Goal: Information Seeking & Learning: Learn about a topic

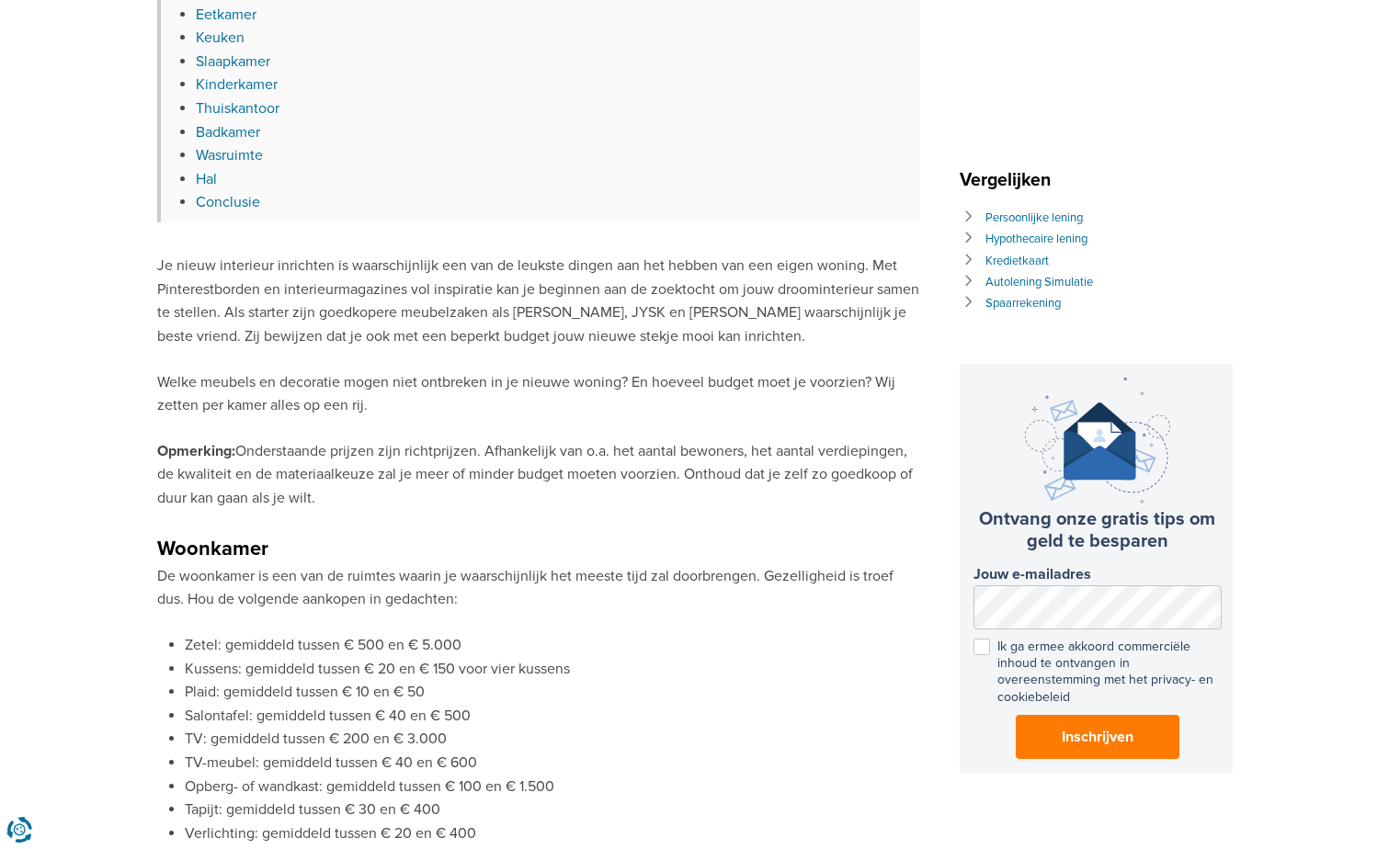
scroll to position [1011, 0]
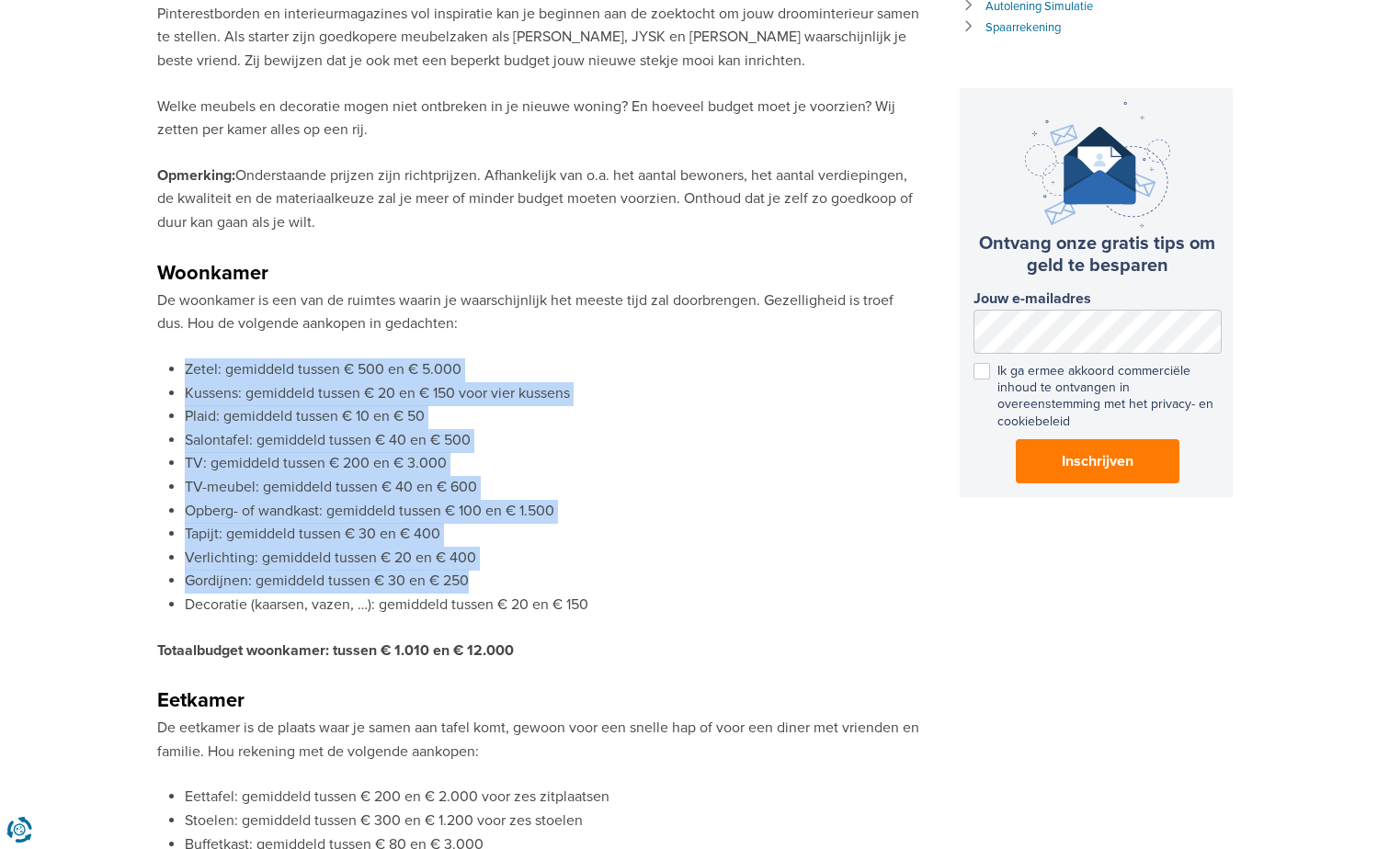
drag, startPoint x: 186, startPoint y: 370, endPoint x: 623, endPoint y: 589, distance: 489.2
click at [620, 591] on ul "Zetel: gemiddeld tussen € 500 en € 5.000 Kussens: gemiddeld tussen € 20 en € 15…" at bounding box center [538, 487] width 763 height 259
drag, startPoint x: 593, startPoint y: 609, endPoint x: 167, endPoint y: 377, distance: 484.6
click at [167, 377] on ul "Zetel: gemiddeld tussen € 500 en € 5.000 Kussens: gemiddeld tussen € 20 en € 15…" at bounding box center [538, 487] width 763 height 259
copy ul "Zetel: gemiddeld tussen € 500 en € 5.000 Kussens: gemiddeld tussen € 20 en € 15…"
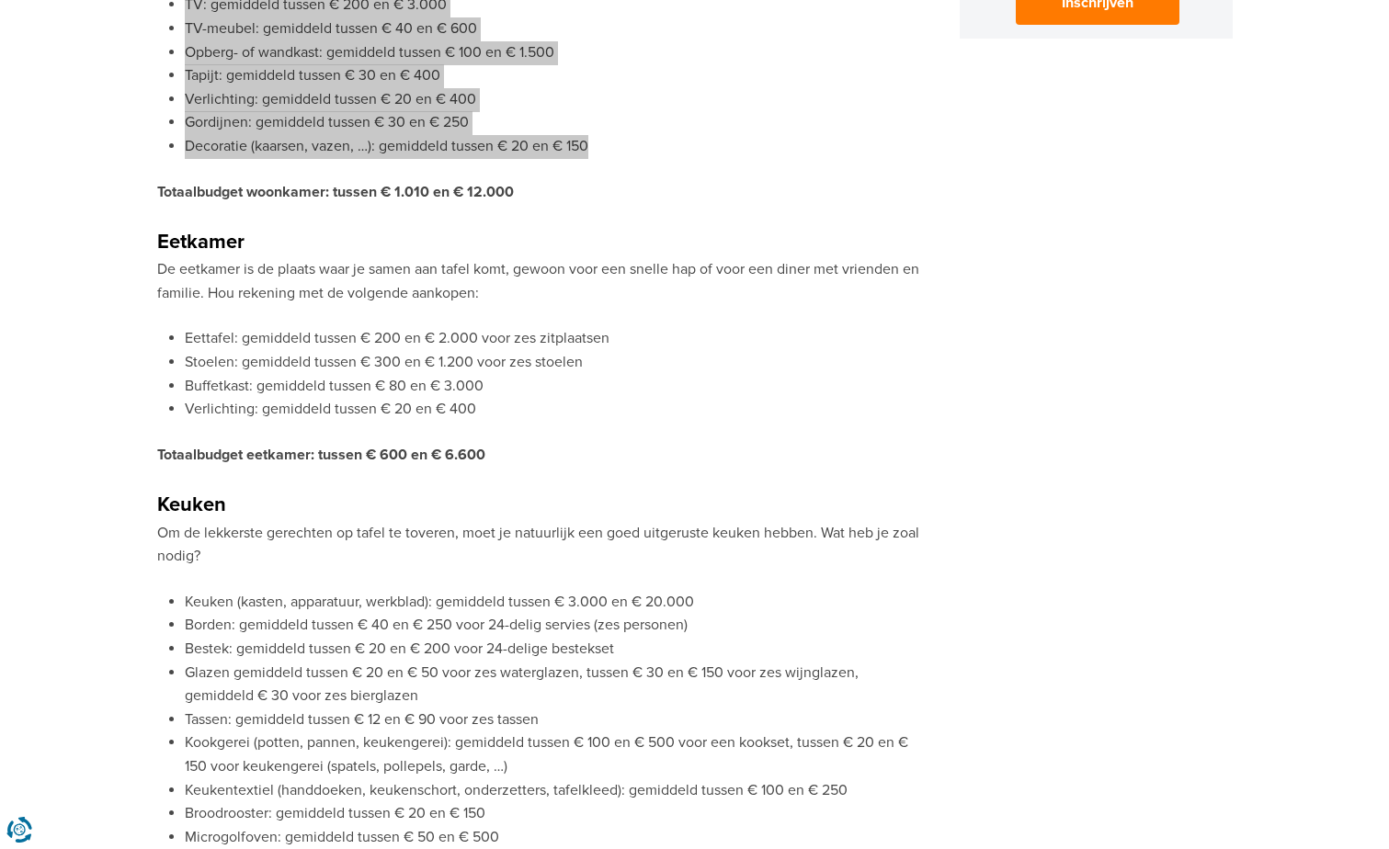
scroll to position [1471, 0]
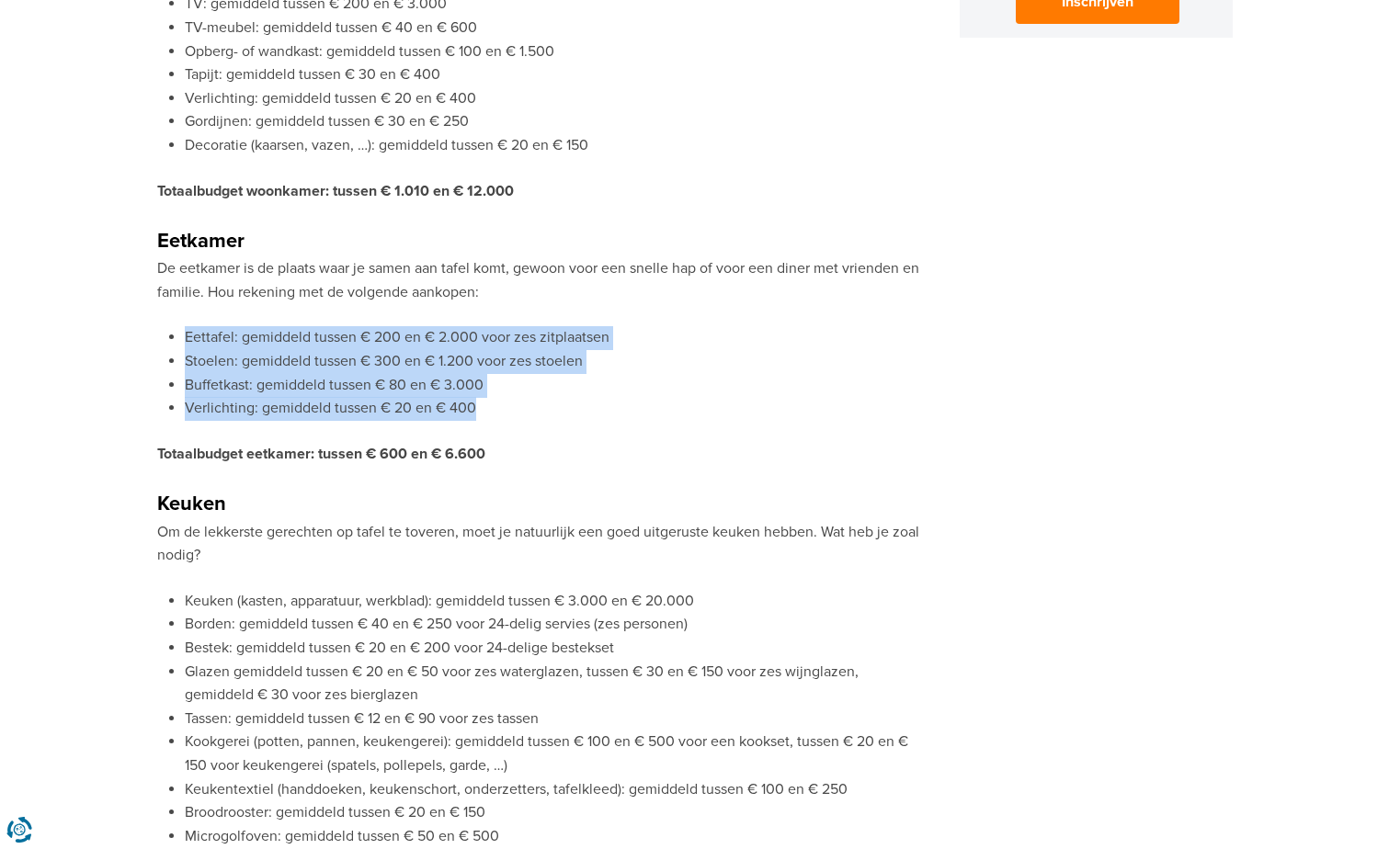
drag, startPoint x: 472, startPoint y: 411, endPoint x: 166, endPoint y: 345, distance: 313.2
click at [166, 345] on ul "Eettafel: gemiddeld tussen € 200 en € 2.000 voor zes zitplaatsen Stoelen: gemid…" at bounding box center [538, 373] width 763 height 94
copy ul "Eettafel: gemiddeld tussen € 200 en € 2.000 voor zes zitplaatsen Stoelen: gemid…"
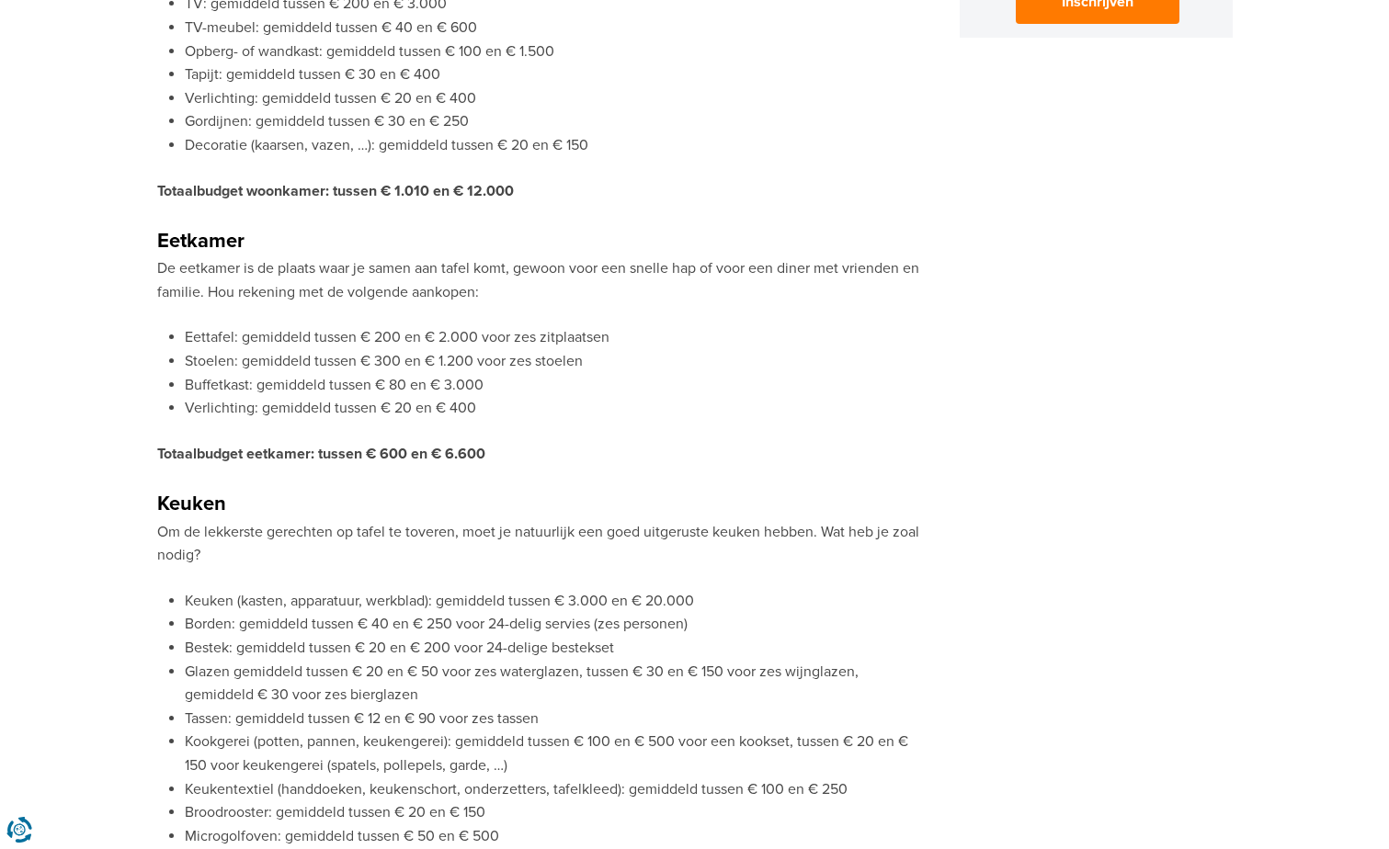
click at [193, 555] on p "Om de lekkerste gerechten op tafel te toveren, moet je natuurlijk een goed uitg…" at bounding box center [538, 544] width 763 height 47
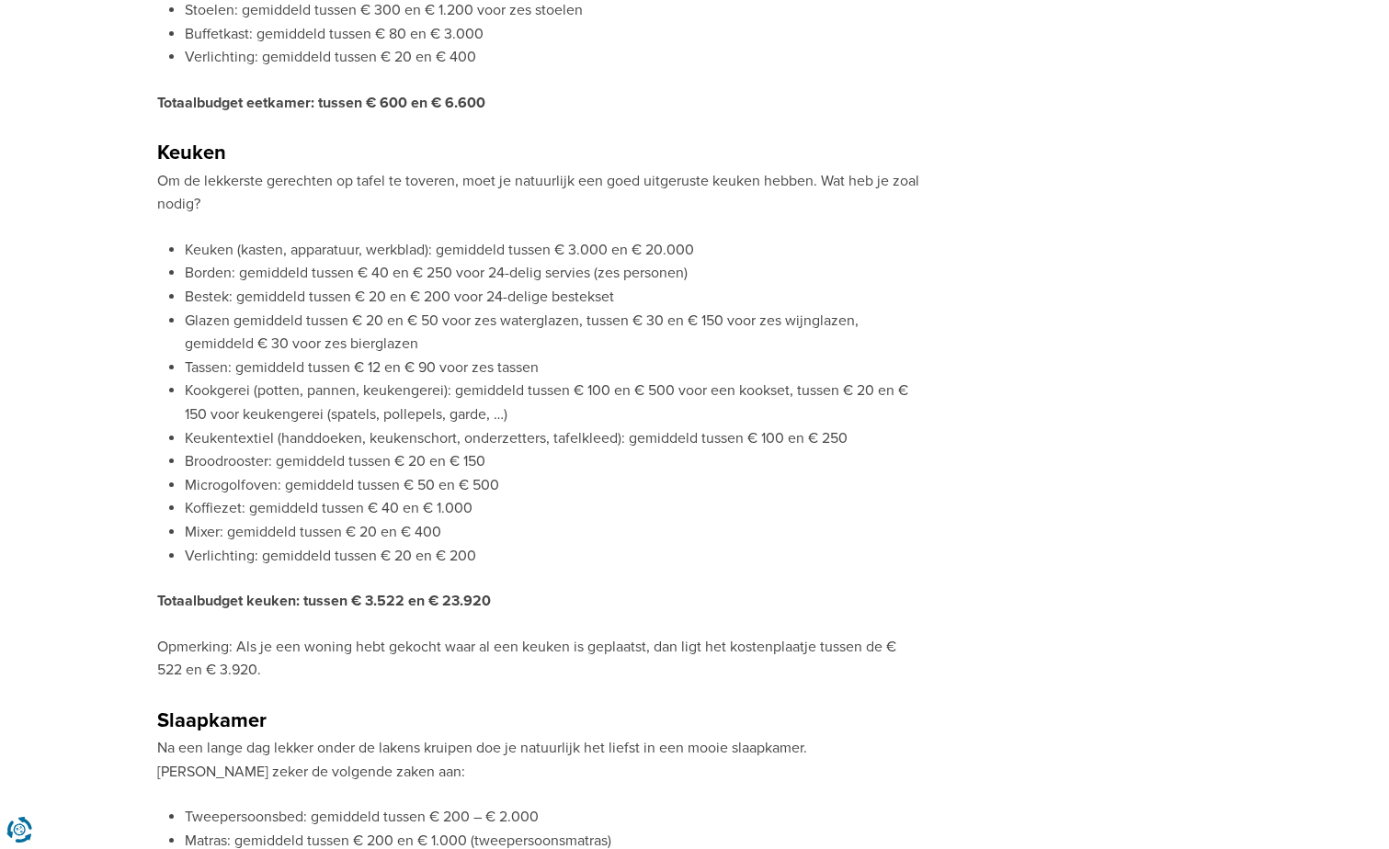
scroll to position [1838, 0]
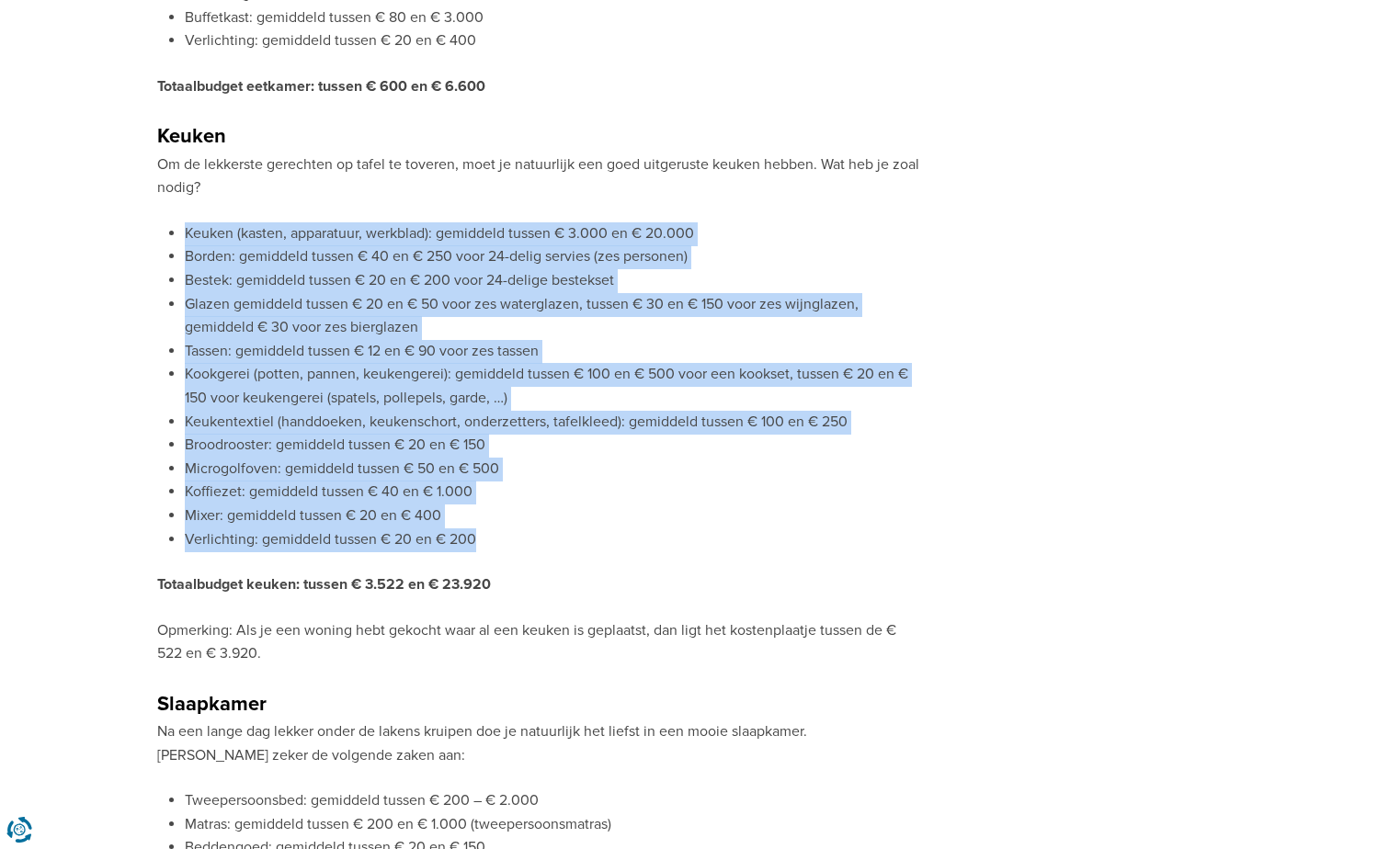
drag, startPoint x: 185, startPoint y: 233, endPoint x: 553, endPoint y: 529, distance: 473.3
click at [553, 529] on ul "Keuken (kasten, apparatuur, werkblad): gemiddeld tussen € 3.000 en € 20.000 Bor…" at bounding box center [538, 386] width 763 height 329
copy ul "Keuken (kasten, apparatuur, werkblad): gemiddeld tussen € 3.000 en € 20.000 Bor…"
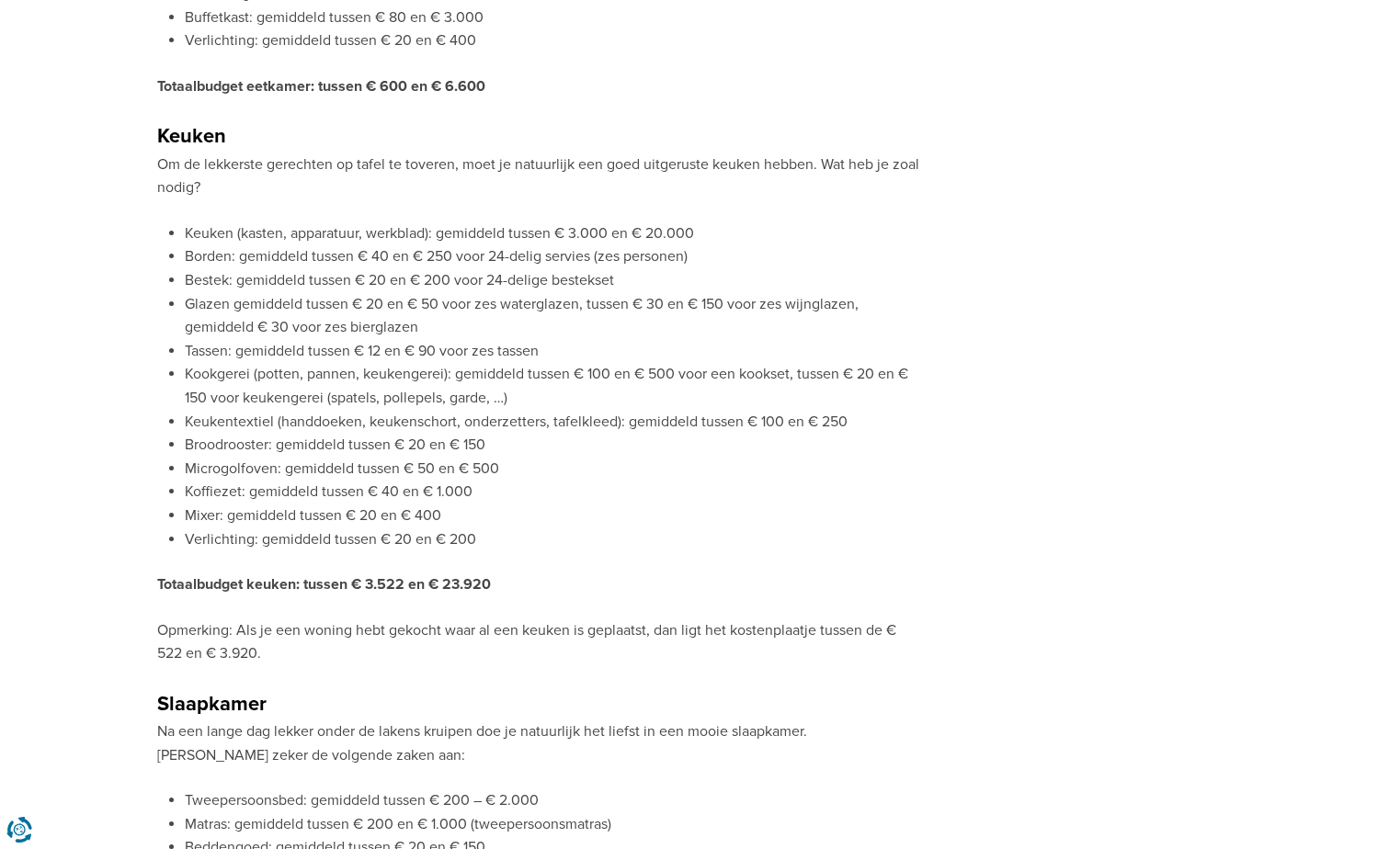
click at [553, 575] on p "Totaalbudget keuken: tussen € 3.522 en € 23.920" at bounding box center [538, 586] width 763 height 24
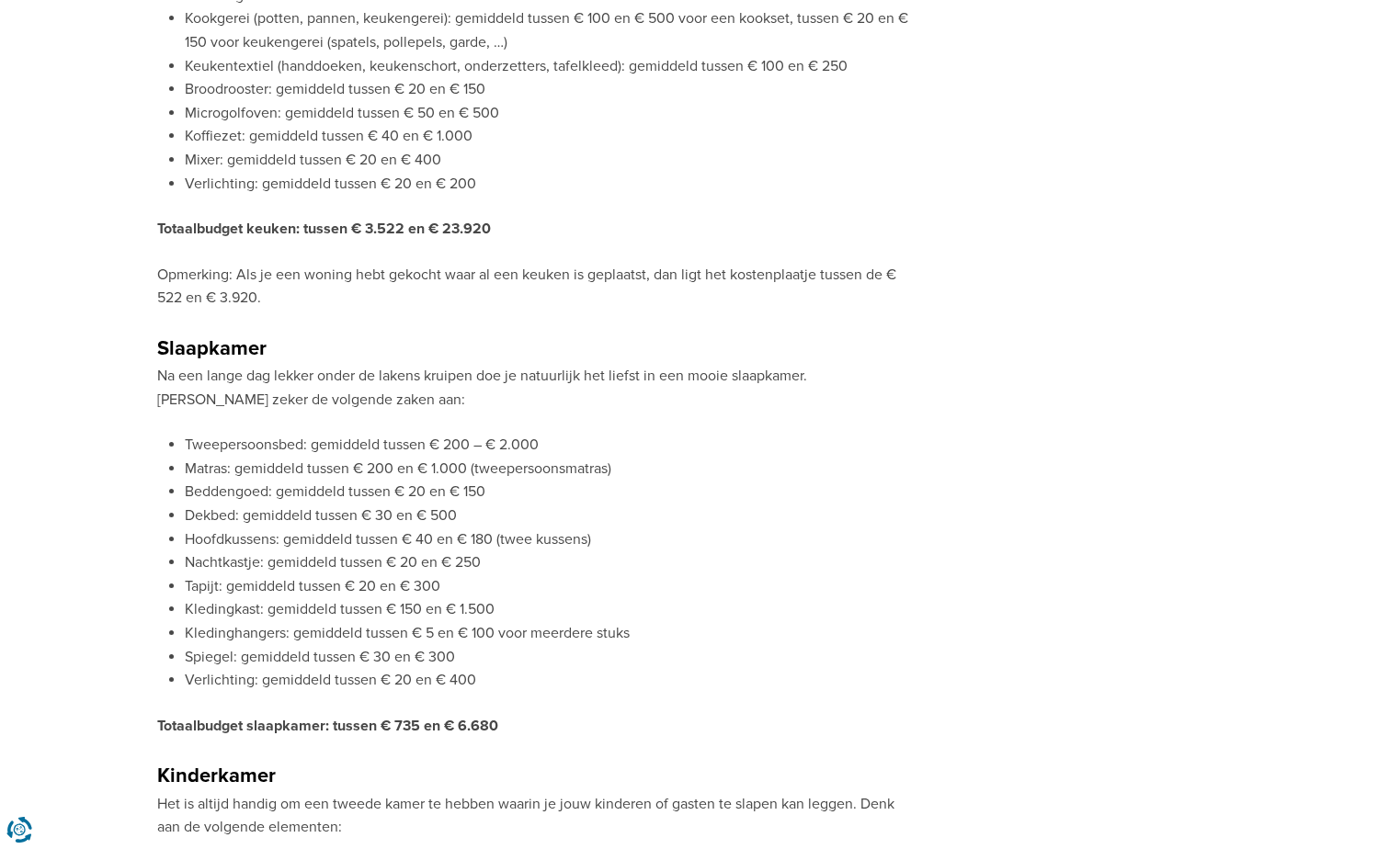
scroll to position [2390, 0]
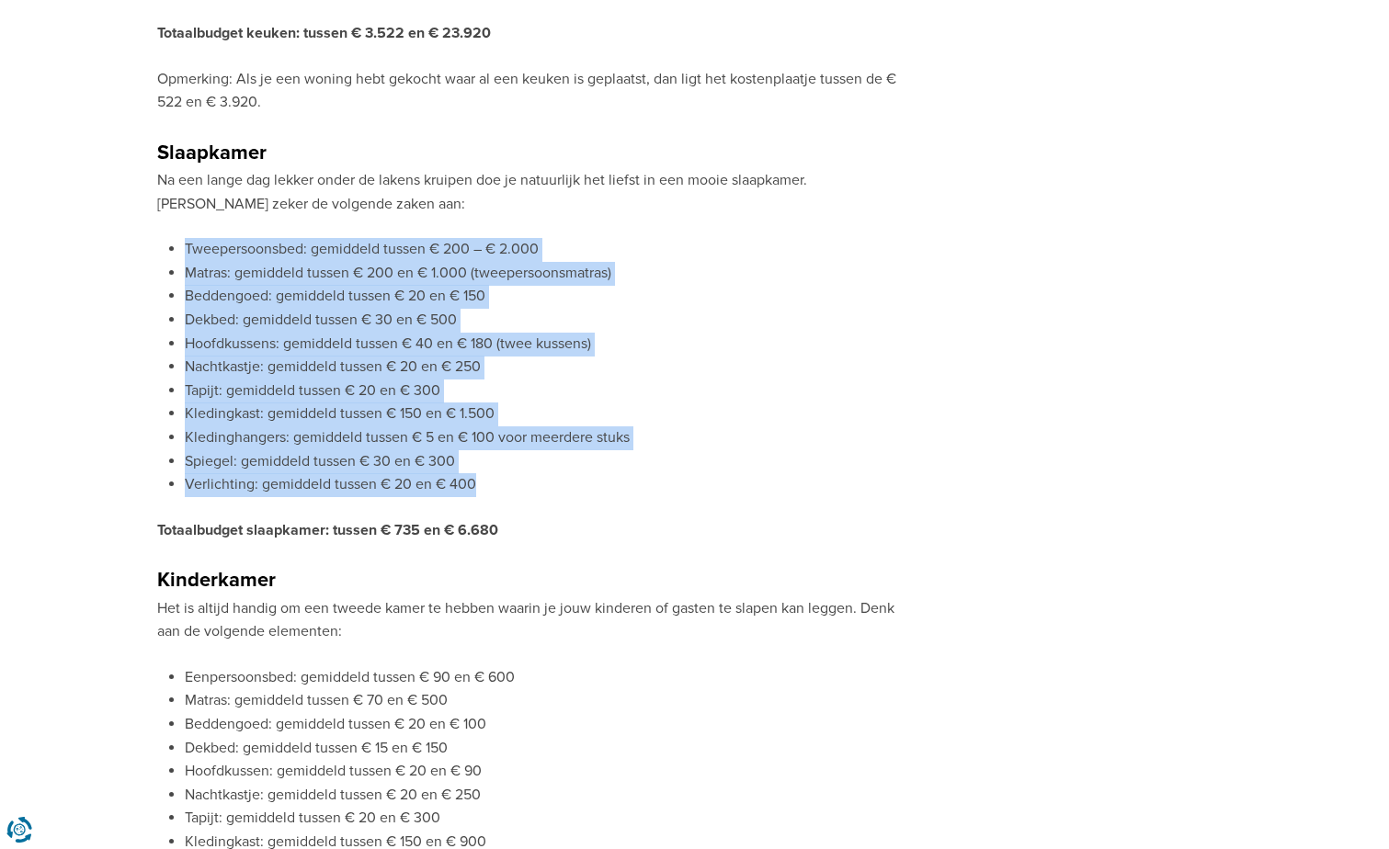
drag, startPoint x: 186, startPoint y: 247, endPoint x: 528, endPoint y: 477, distance: 412.0
click at [528, 477] on ul "Tweepersoonsbed: gemiddeld tussen € 200 – € 2.000 Matras: gemiddeld tussen € 20…" at bounding box center [538, 367] width 763 height 259
copy ul "Tweepersoonsbed: gemiddeld tussen € 200 – € 2.000 Matras: gemiddeld tussen € 20…"
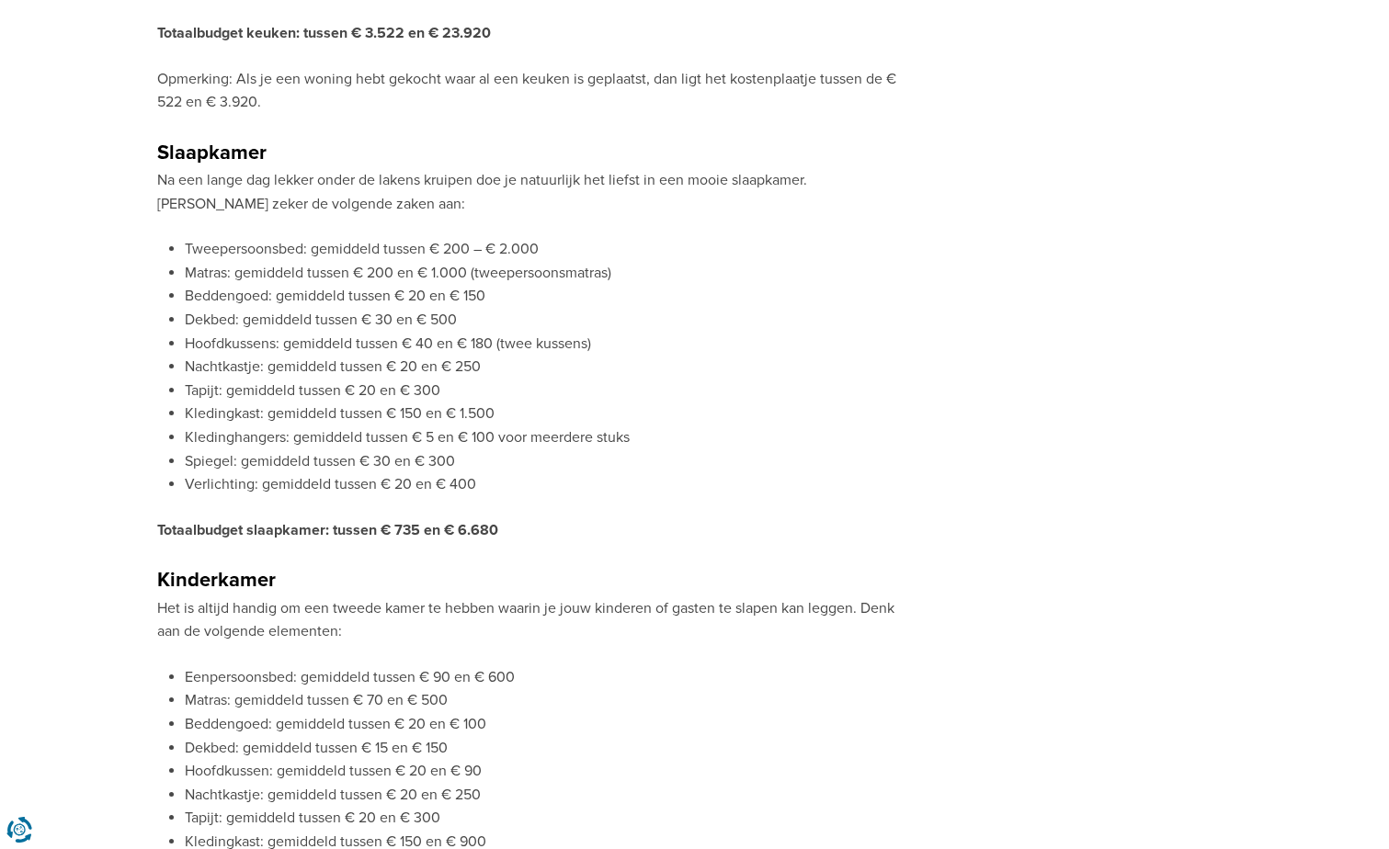
click at [226, 609] on p "Het is altijd handig om een tweede kamer te hebben waarin je jouw kinderen of g…" at bounding box center [538, 620] width 763 height 47
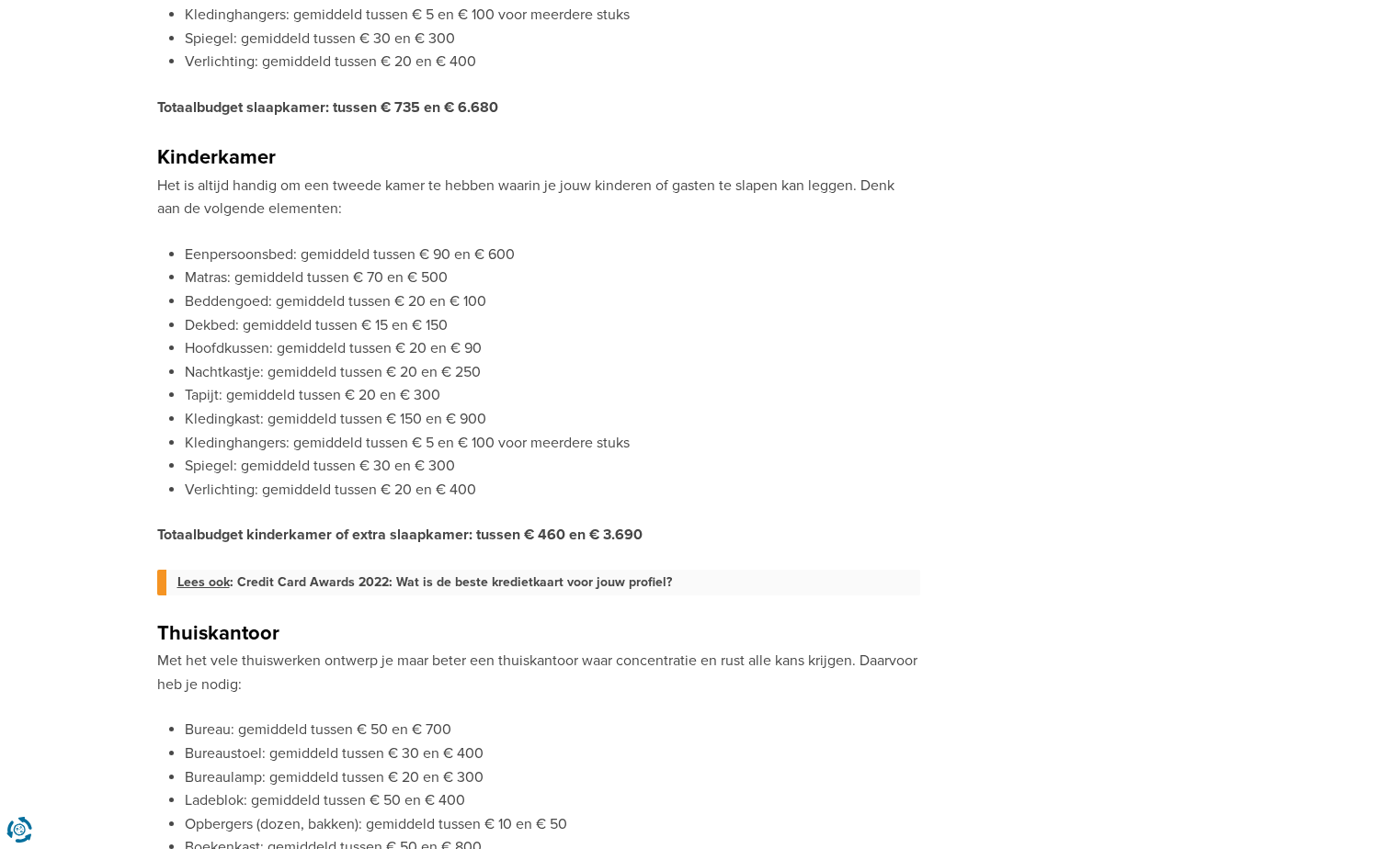
scroll to position [2850, 0]
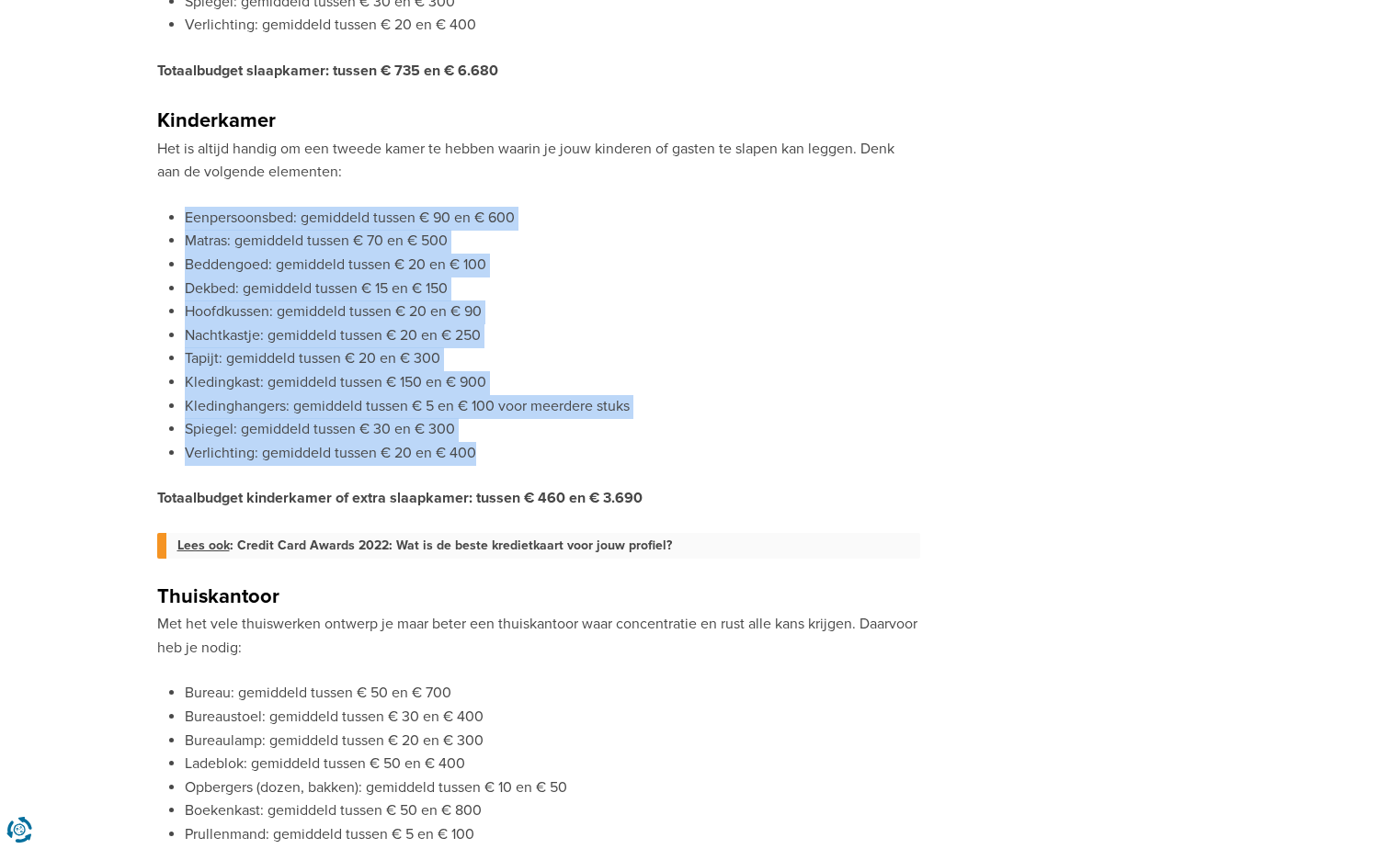
drag, startPoint x: 472, startPoint y: 451, endPoint x: 171, endPoint y: 222, distance: 378.4
click at [171, 222] on ul "Eenpersoonsbed: gemiddeld tussen € 90 en € 600 Matras: gemiddeld tussen € 70 en…" at bounding box center [538, 336] width 763 height 259
copy ul "Eenpersoonsbed: gemiddeld tussen € 90 en € 600 Matras: gemiddeld tussen € 70 en…"
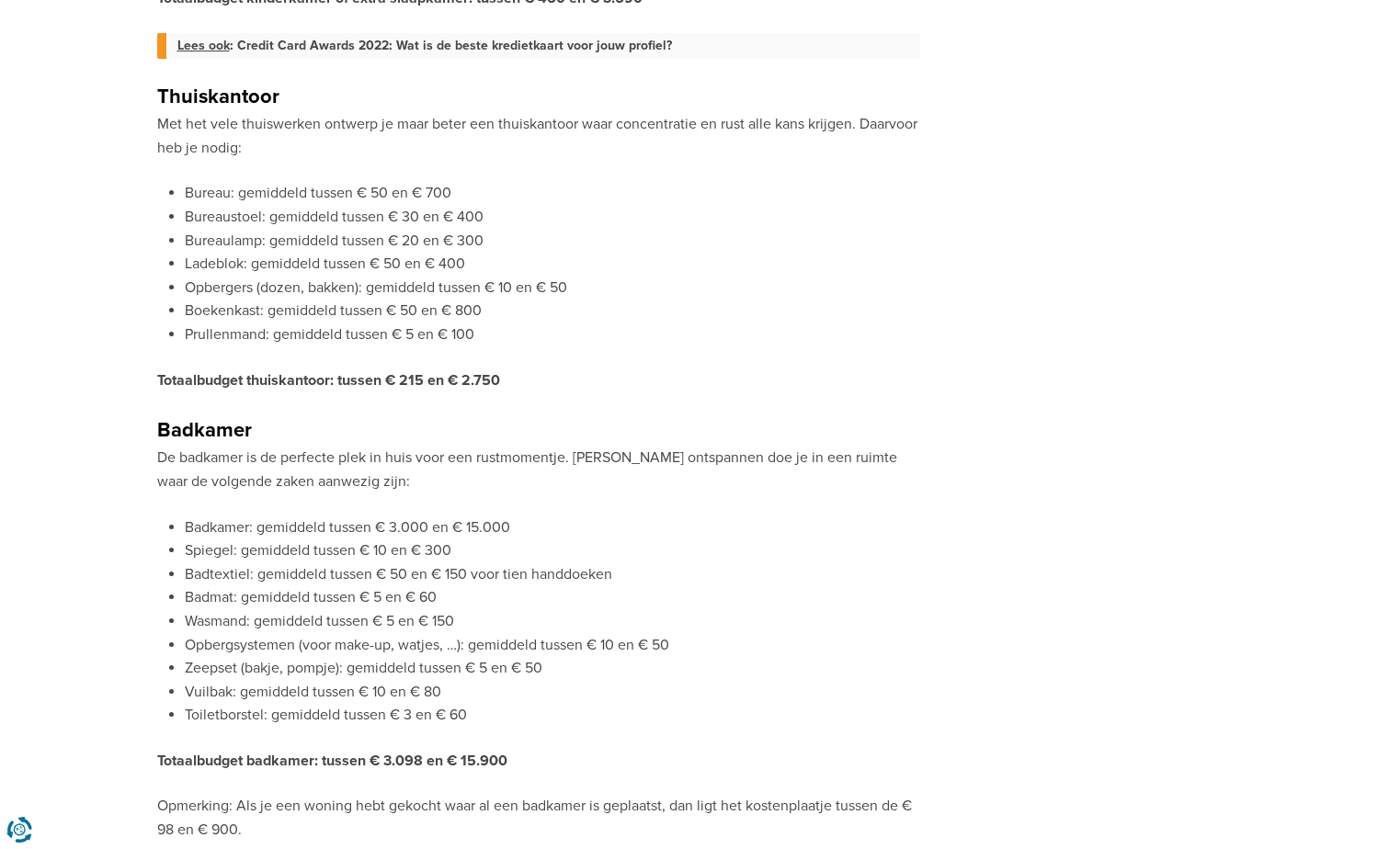
scroll to position [3309, 0]
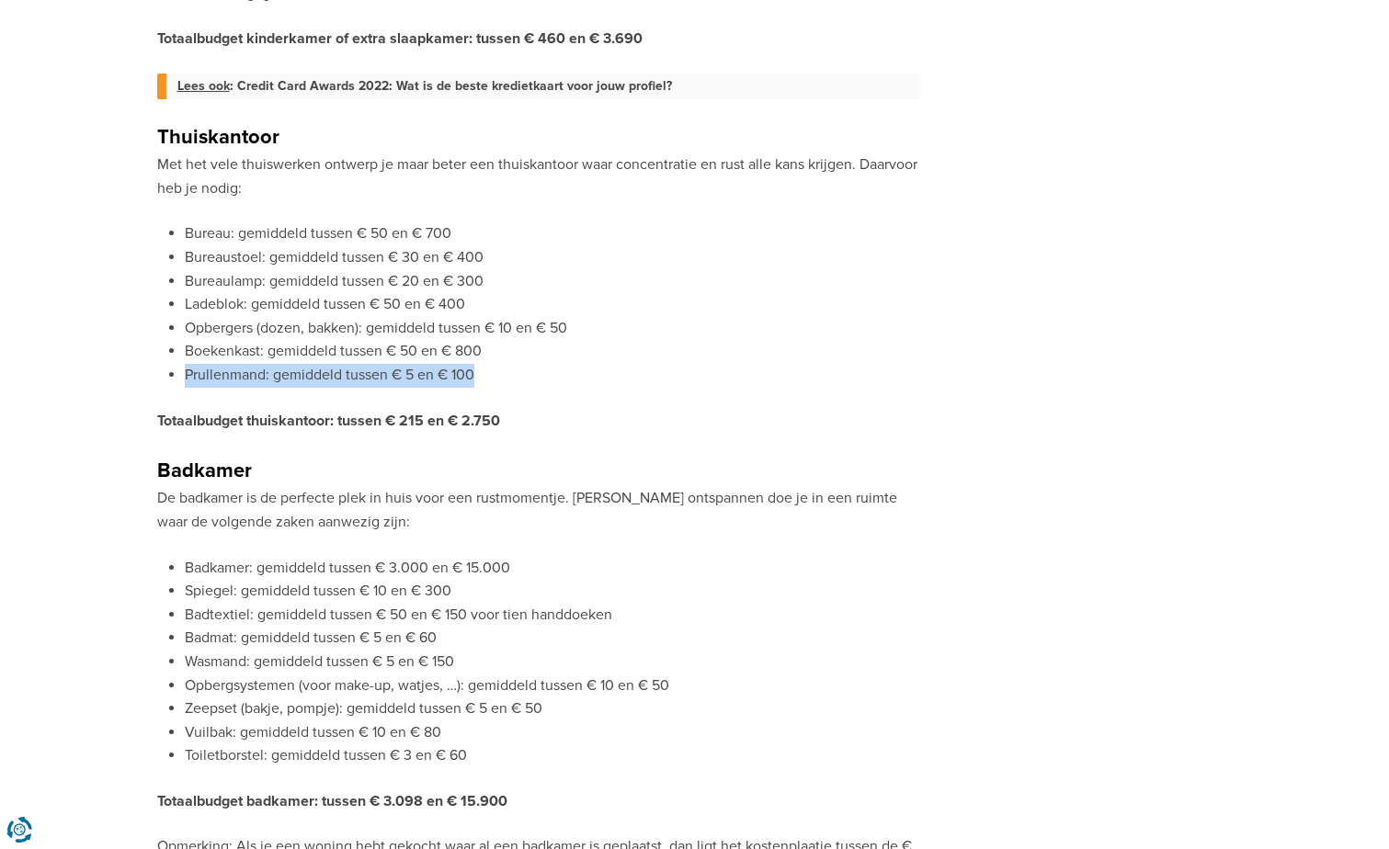
drag, startPoint x: 184, startPoint y: 375, endPoint x: 492, endPoint y: 379, distance: 308.0
click at [492, 379] on li "Prullenmand: gemiddeld tussen € 5 en € 100" at bounding box center [552, 376] width 735 height 24
copy li "Prullenmand: gemiddeld tussen € 5 en € 100"
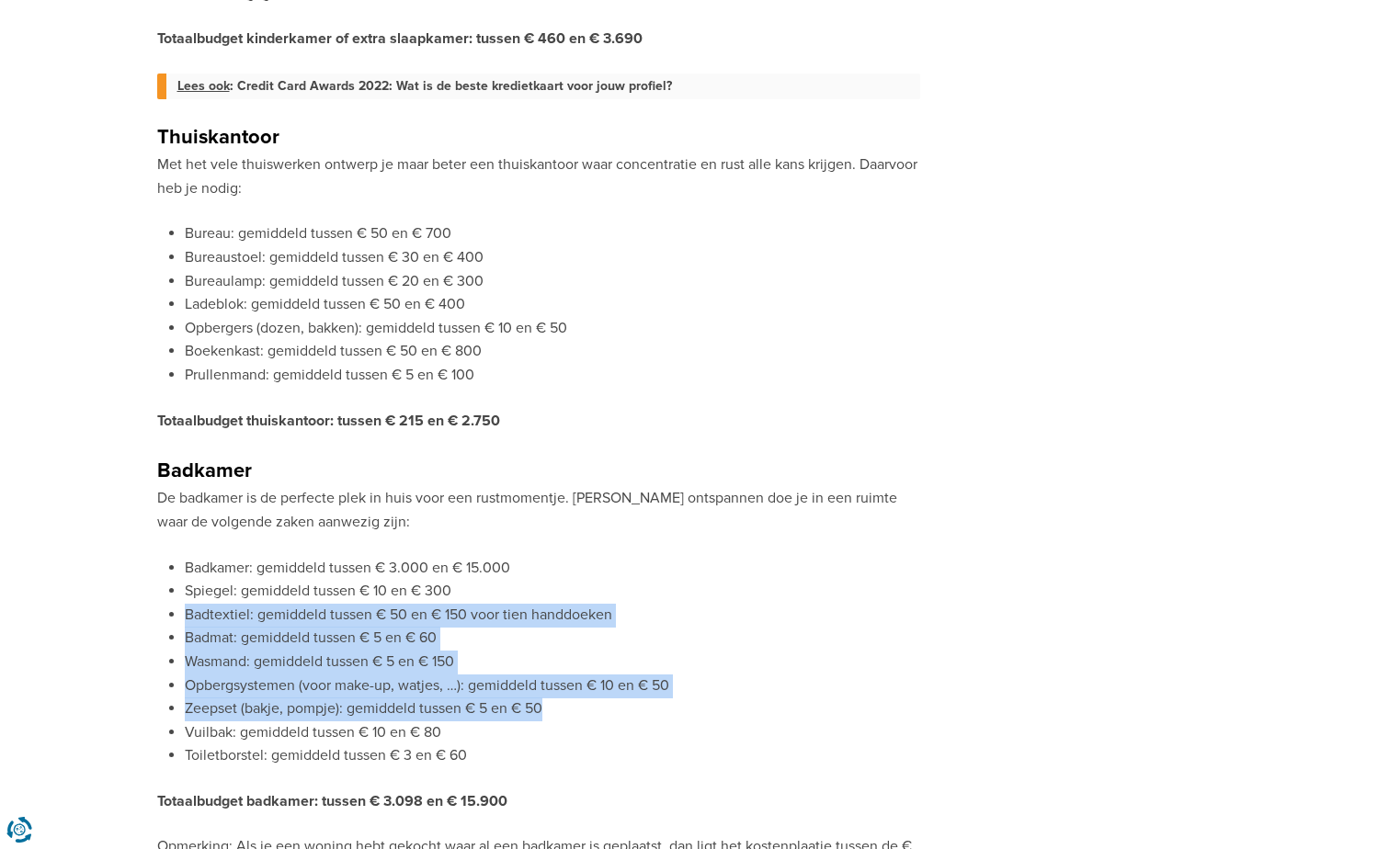
drag, startPoint x: 186, startPoint y: 613, endPoint x: 579, endPoint y: 716, distance: 406.7
click at [579, 716] on ul "Badkamer: gemiddeld tussen € 3.000 en € 15.000 Spiegel: gemiddeld tussen € 10 e…" at bounding box center [538, 662] width 763 height 211
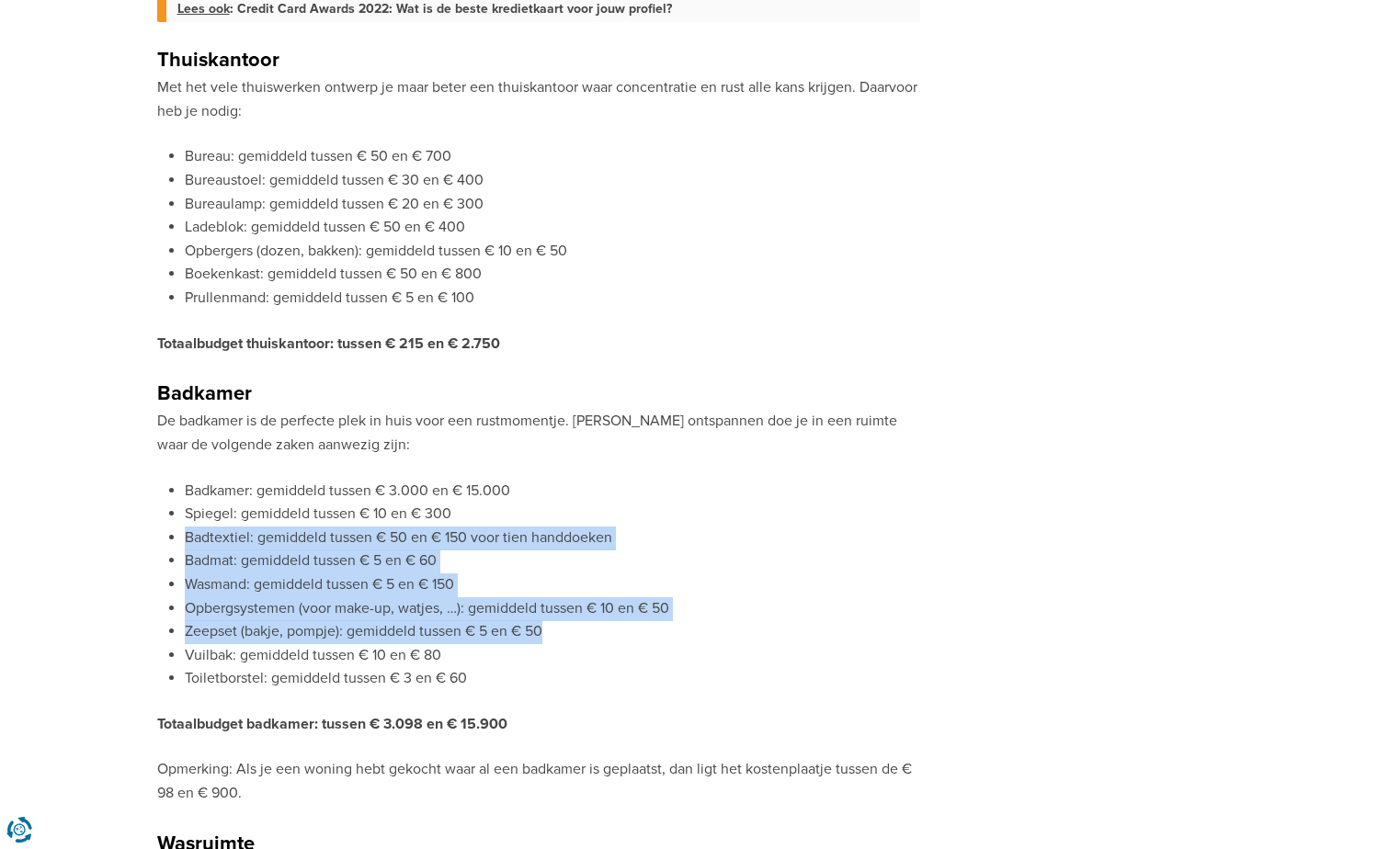
scroll to position [3493, 0]
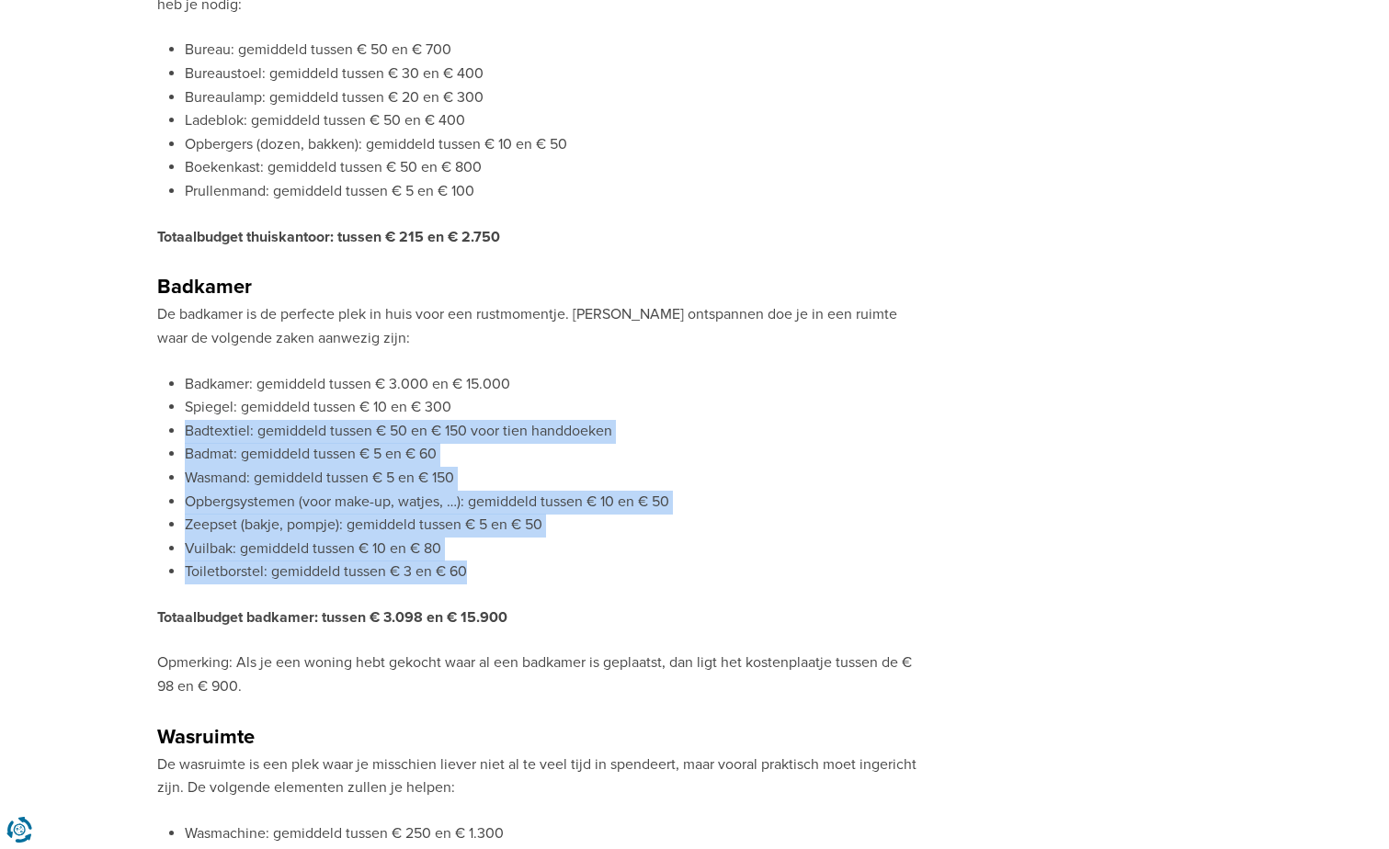
copy ul "Badtextiel: gemiddeld tussen € 50 en € 150 voor tien handdoeken Badmat: gemidde…"
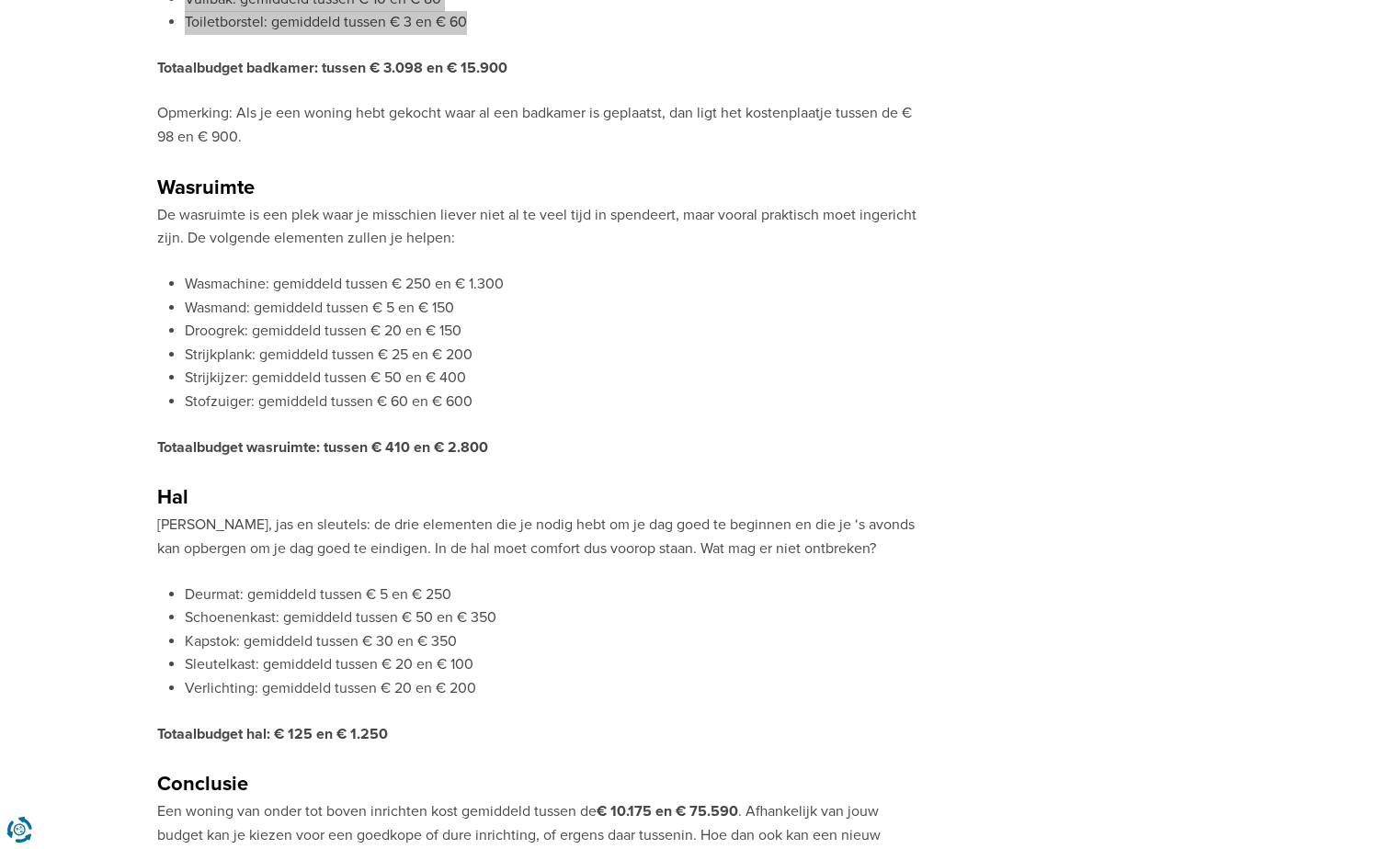
scroll to position [4045, 0]
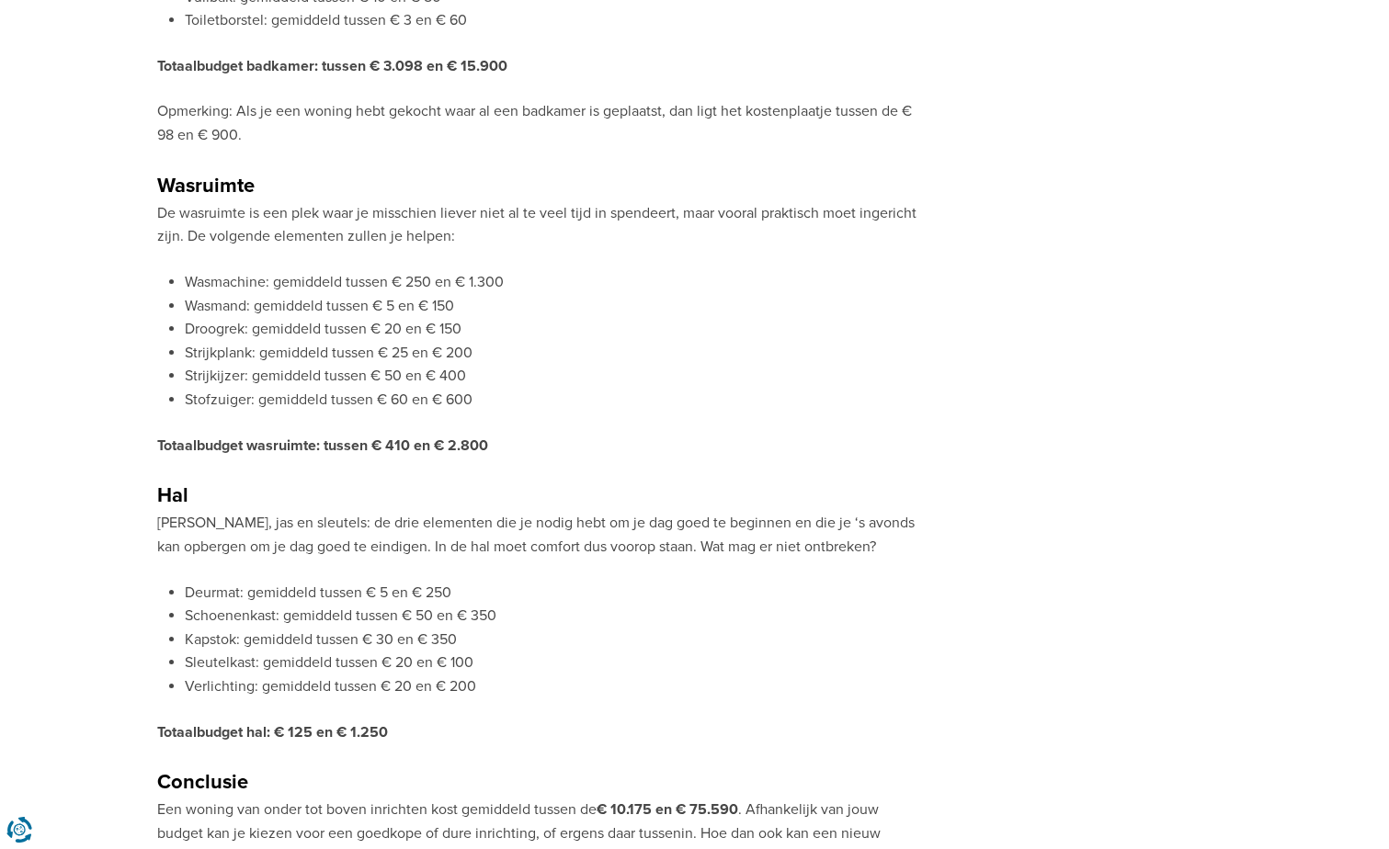
drag, startPoint x: 332, startPoint y: 370, endPoint x: 307, endPoint y: 335, distance: 42.8
click at [332, 370] on li "Strijkijzer: gemiddeld tussen € 50 en € 400" at bounding box center [552, 377] width 735 height 24
drag, startPoint x: 187, startPoint y: 278, endPoint x: 218, endPoint y: 293, distance: 34.9
click at [214, 291] on li "Wasmachine: gemiddeld tussen € 250 en € 1.300" at bounding box center [552, 283] width 735 height 24
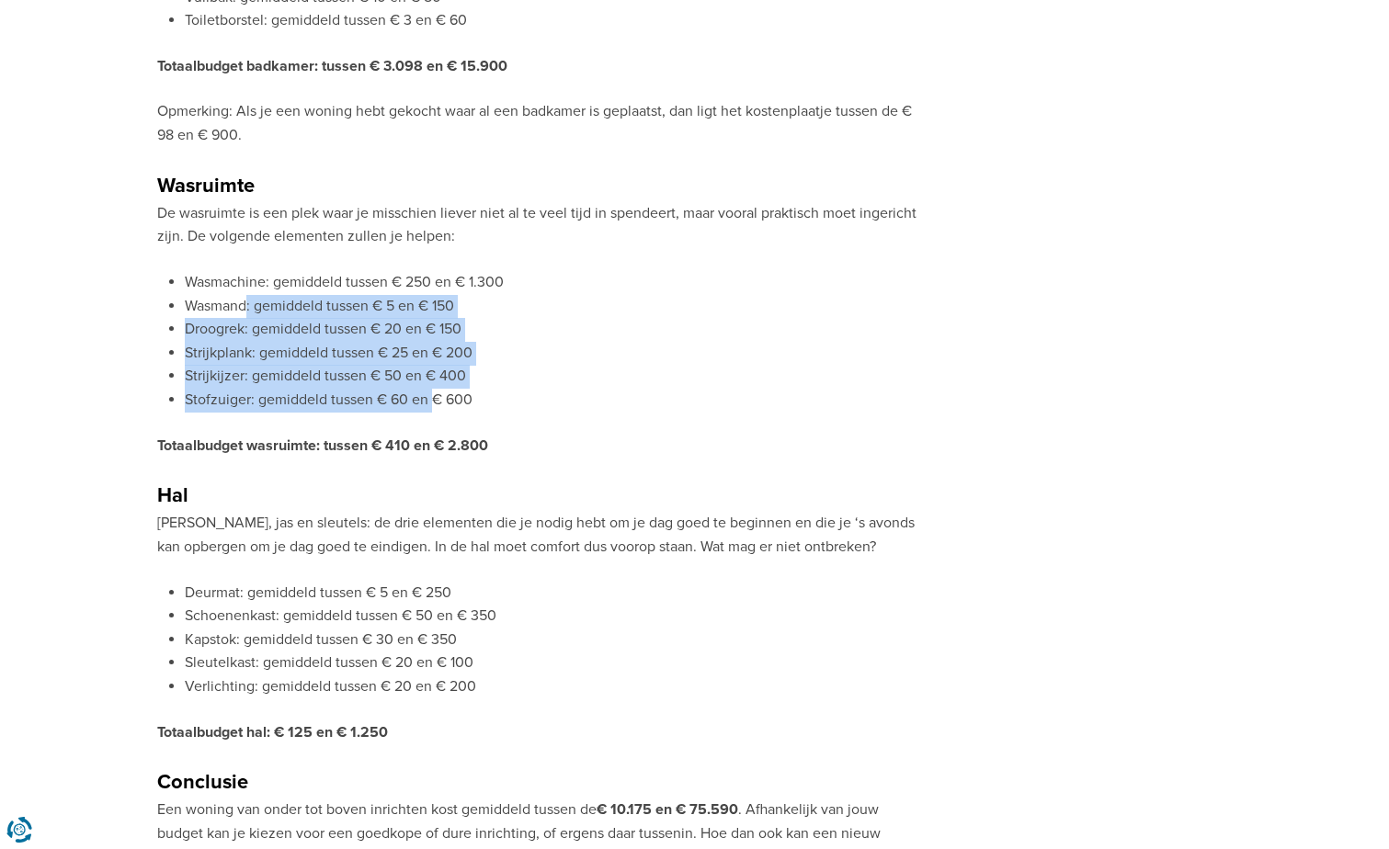
drag, startPoint x: 218, startPoint y: 293, endPoint x: 438, endPoint y: 405, distance: 246.7
click at [438, 406] on ul "Wasmachine: gemiddeld tussen € 250 en € 1.300 Wasmand: gemiddeld tussen € 5 en …" at bounding box center [538, 342] width 763 height 142
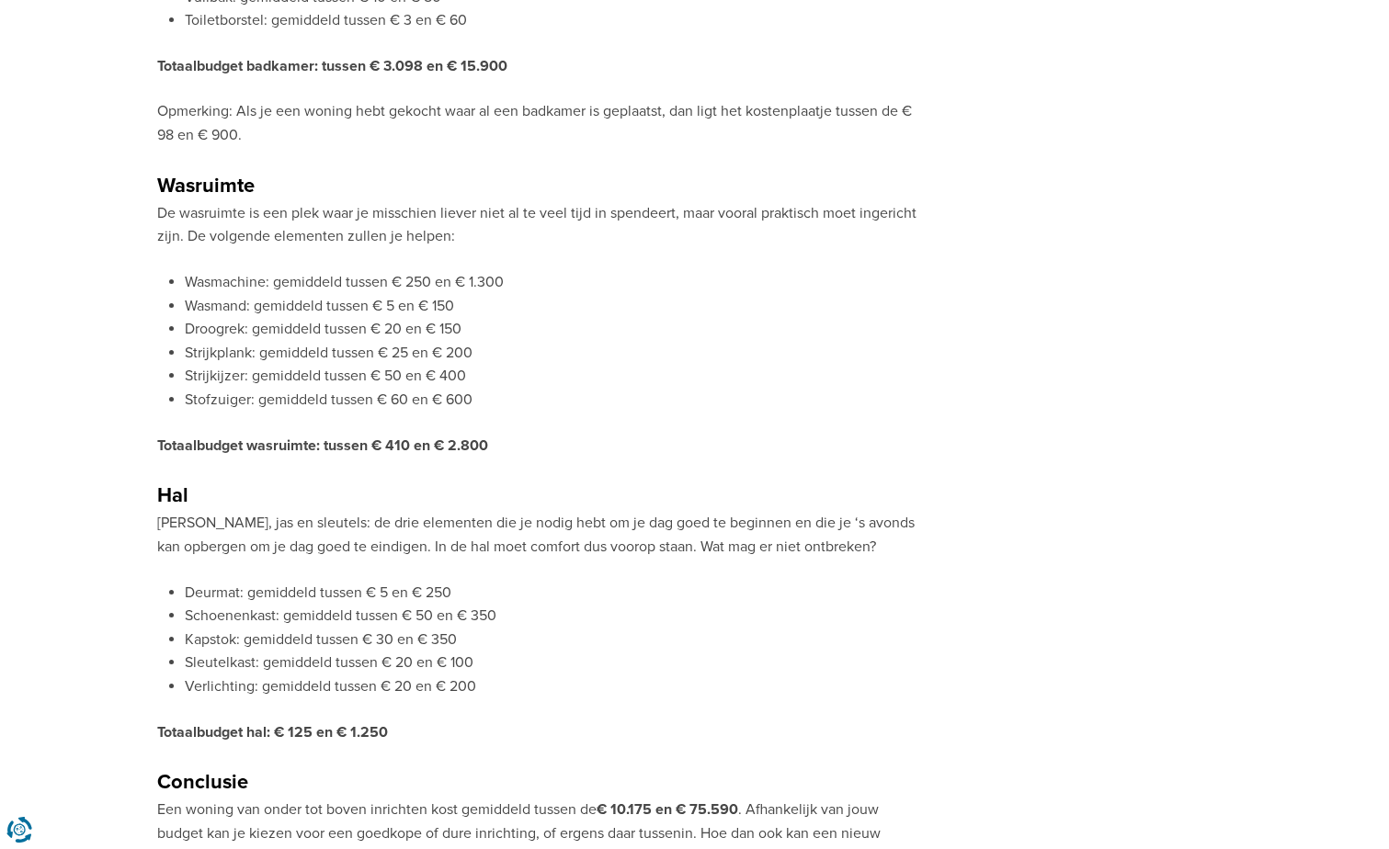
drag, startPoint x: 438, startPoint y: 405, endPoint x: 519, endPoint y: 405, distance: 81.8
click at [528, 405] on li "Stofzuiger: gemiddeld tussen € 60 en € 600" at bounding box center [552, 401] width 735 height 24
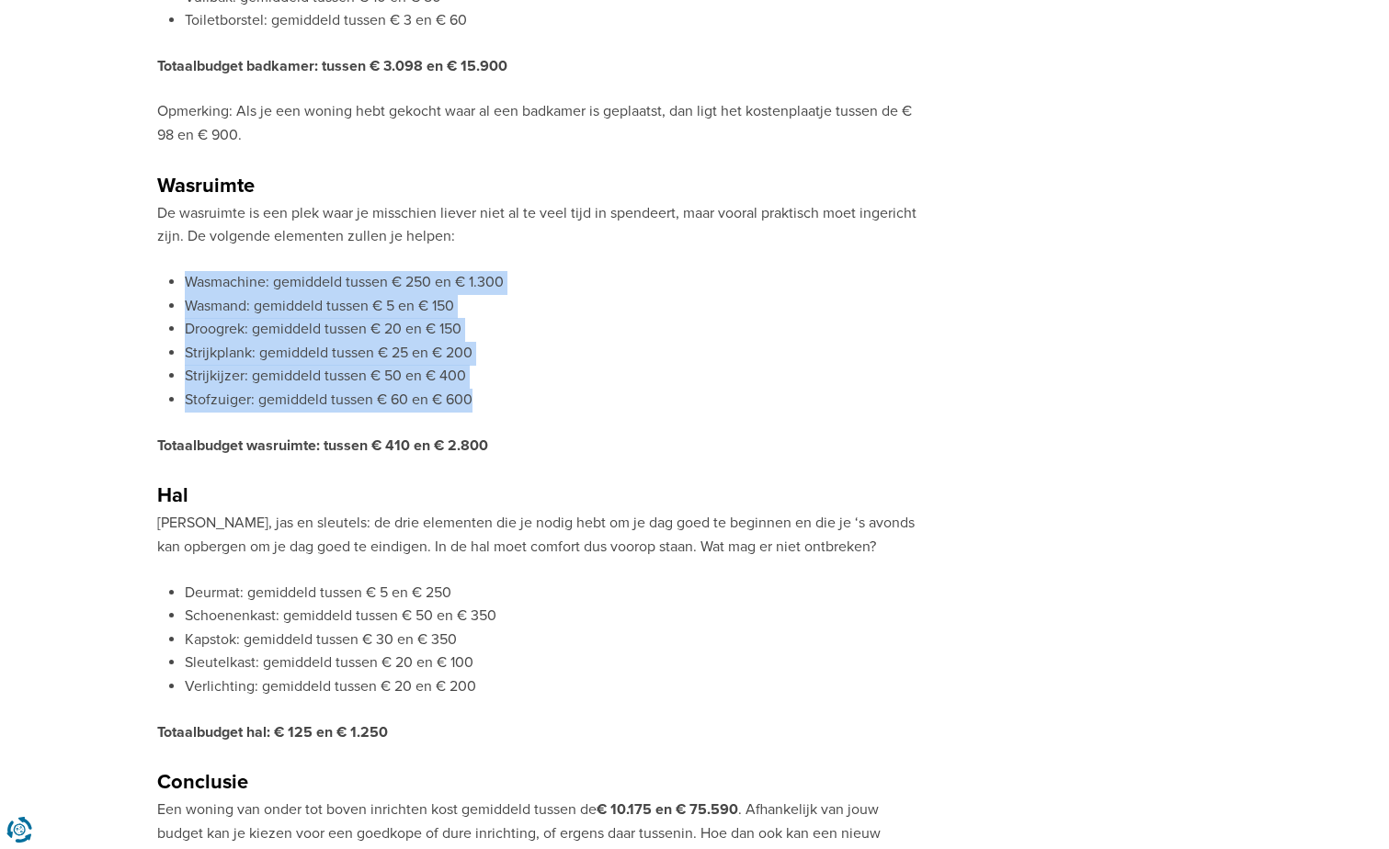
drag, startPoint x: 470, startPoint y: 399, endPoint x: 182, endPoint y: 274, distance: 313.7
click at [182, 274] on ul "Wasmachine: gemiddeld tussen € 250 en € 1.300 Wasmand: gemiddeld tussen € 5 en …" at bounding box center [538, 342] width 763 height 142
copy ul "Wasmachine: gemiddeld tussen € 250 en € 1.300 Wasmand: gemiddeld tussen € 5 en …"
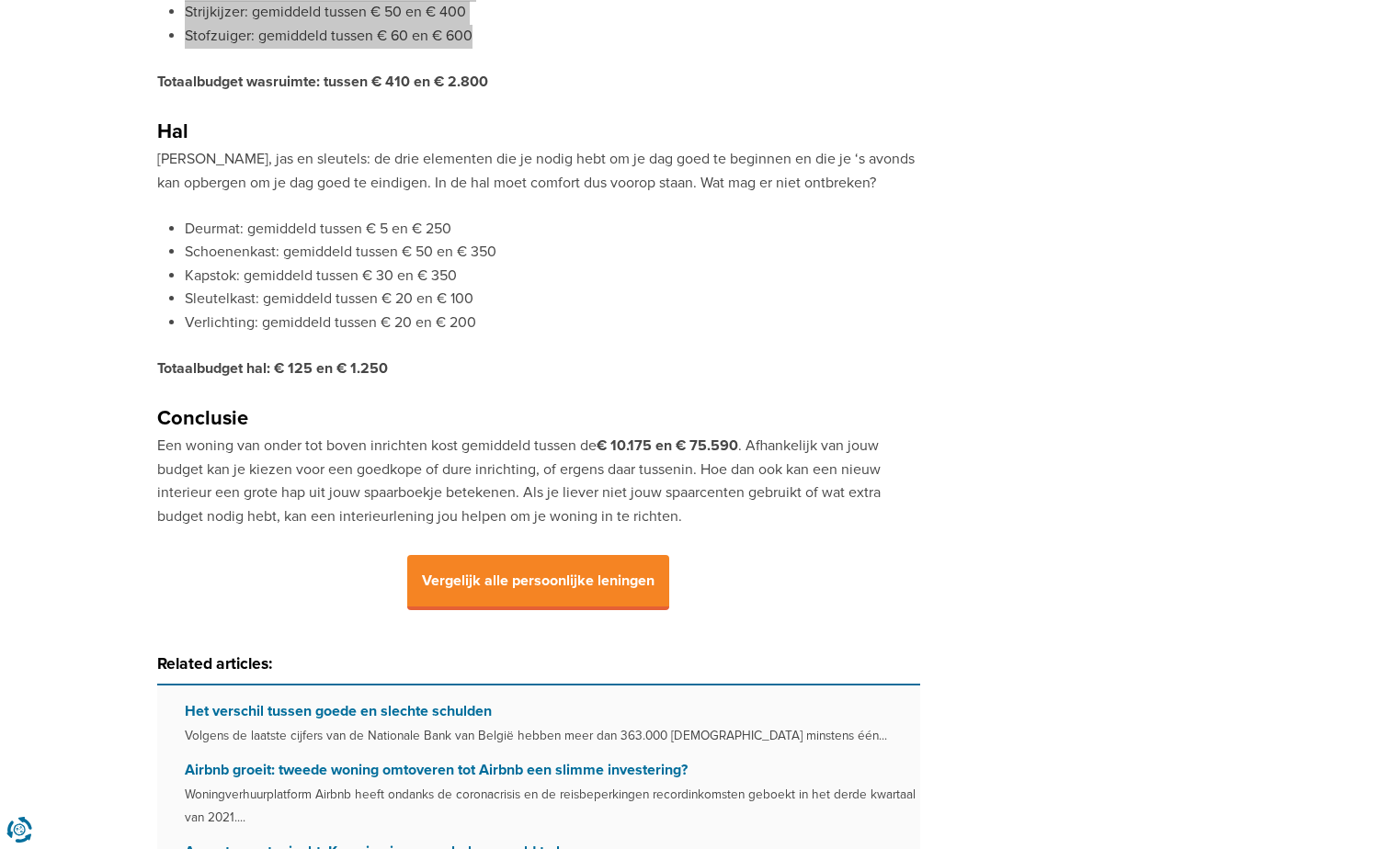
scroll to position [4412, 0]
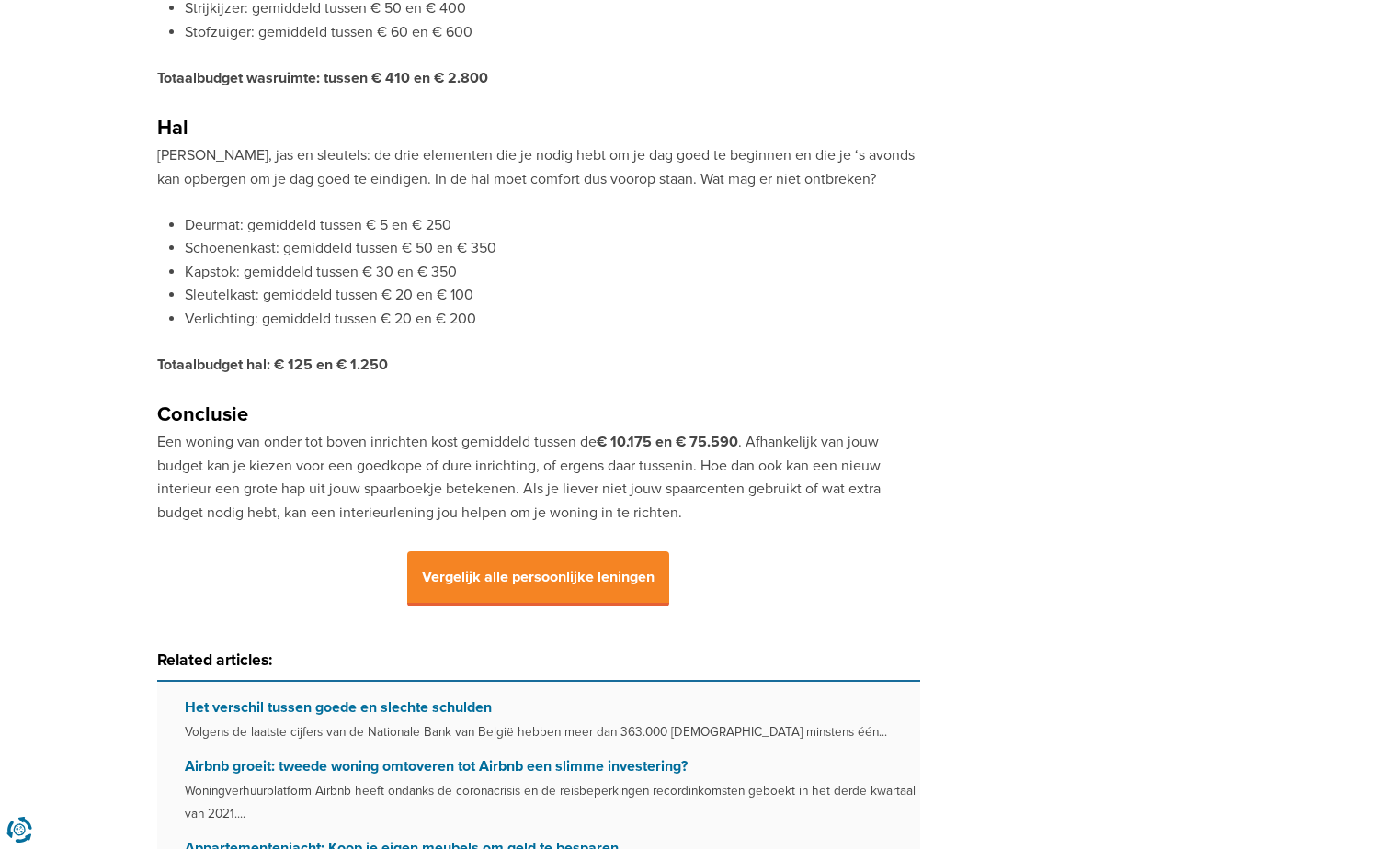
click at [438, 302] on li "Sleutelkast: gemiddeld tussen € 20 en € 100" at bounding box center [552, 296] width 735 height 24
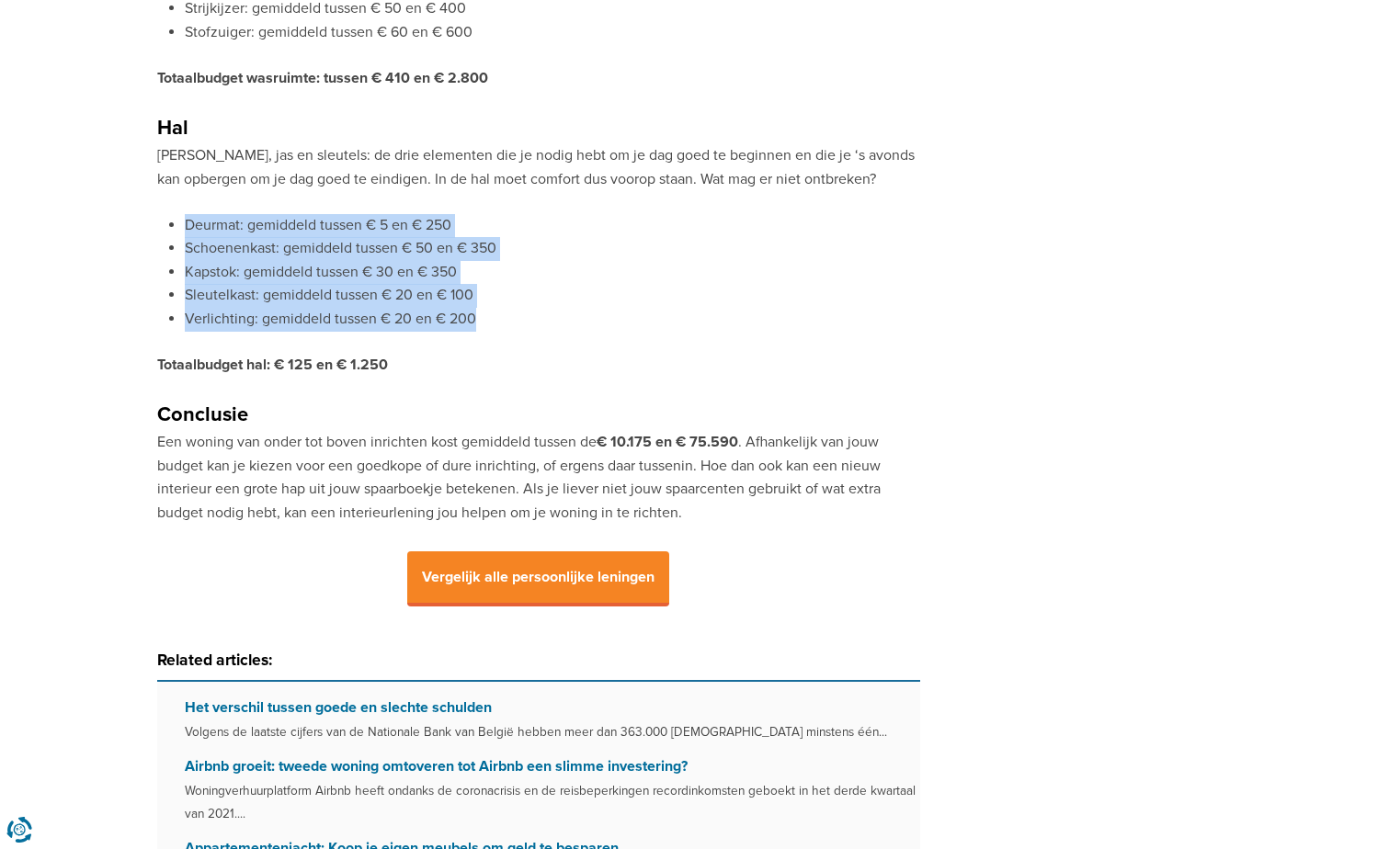
drag, startPoint x: 472, startPoint y: 319, endPoint x: 169, endPoint y: 200, distance: 324.8
copy ul "Deurmat: gemiddeld tussen € 5 en € 250 Schoenenkast: gemiddeld tussen € 50 en €…"
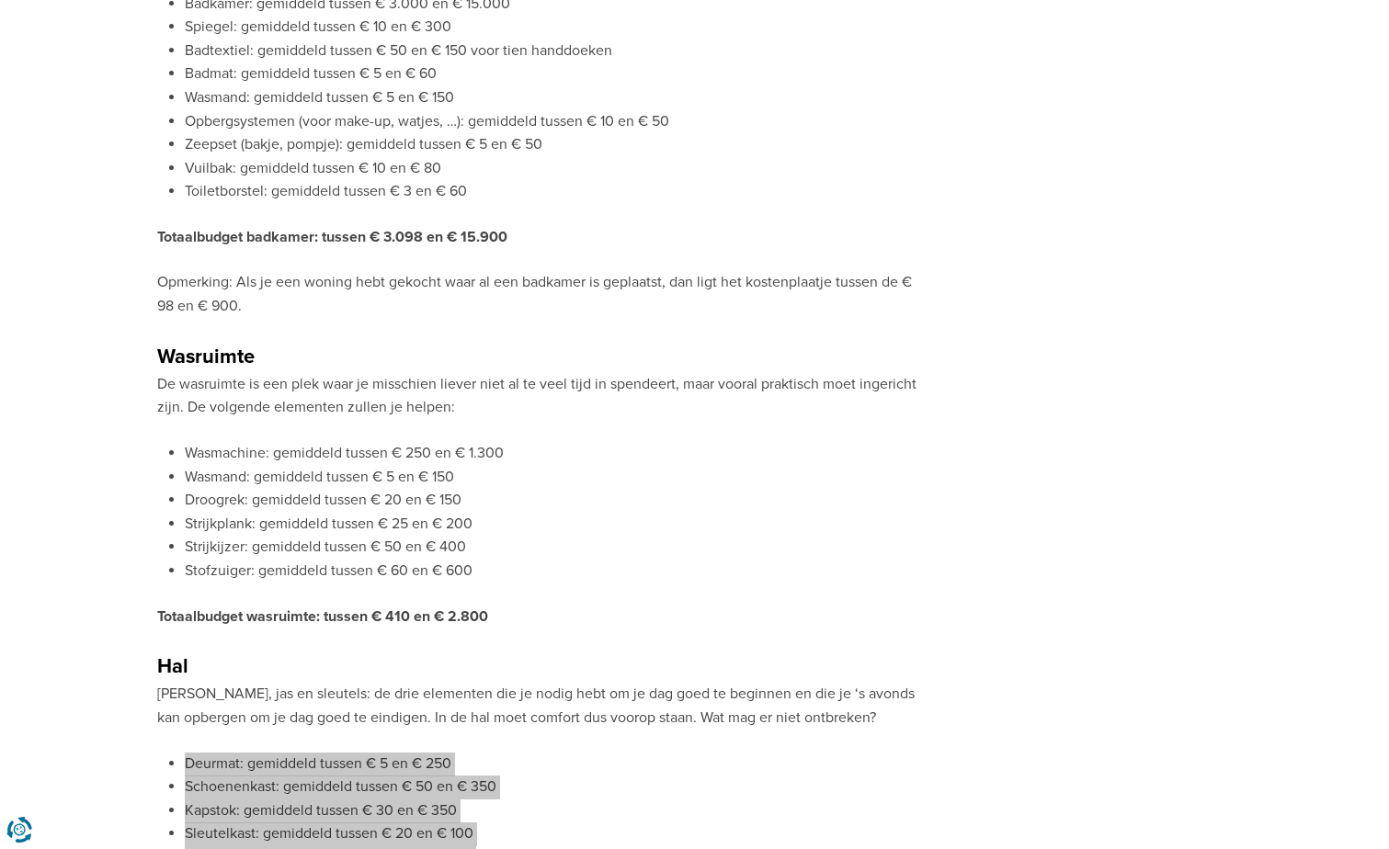
scroll to position [3585, 0]
